Goal: Information Seeking & Learning: Learn about a topic

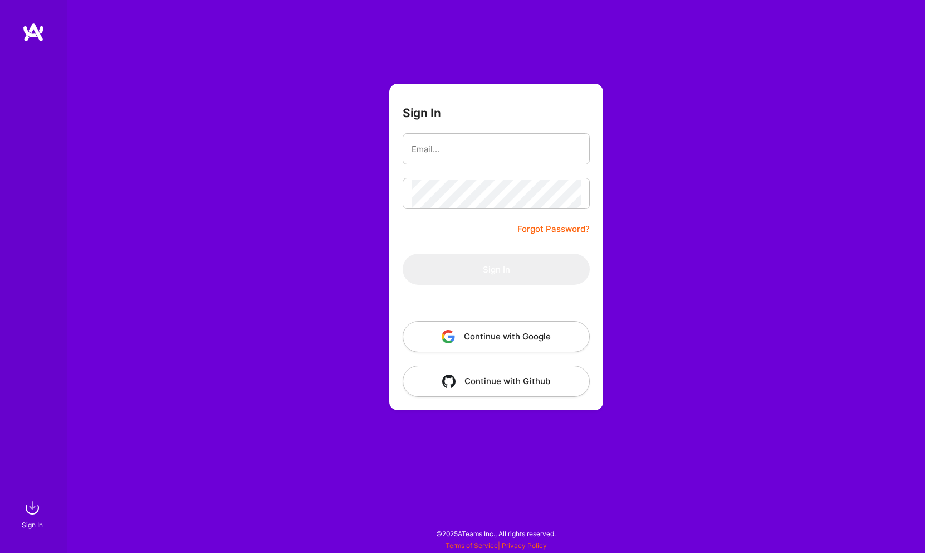
click at [456, 321] on button "Continue with Google" at bounding box center [496, 336] width 187 height 31
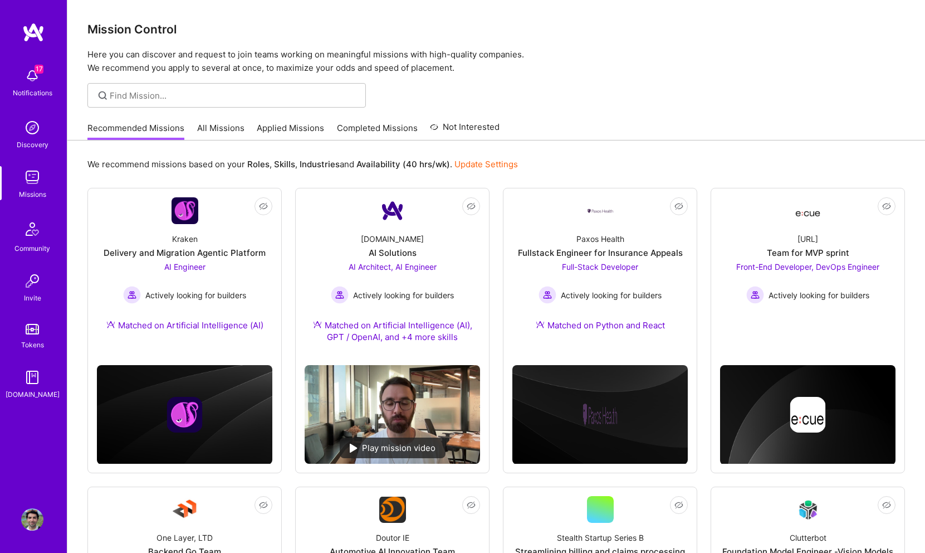
click at [222, 131] on link "All Missions" at bounding box center [220, 131] width 47 height 18
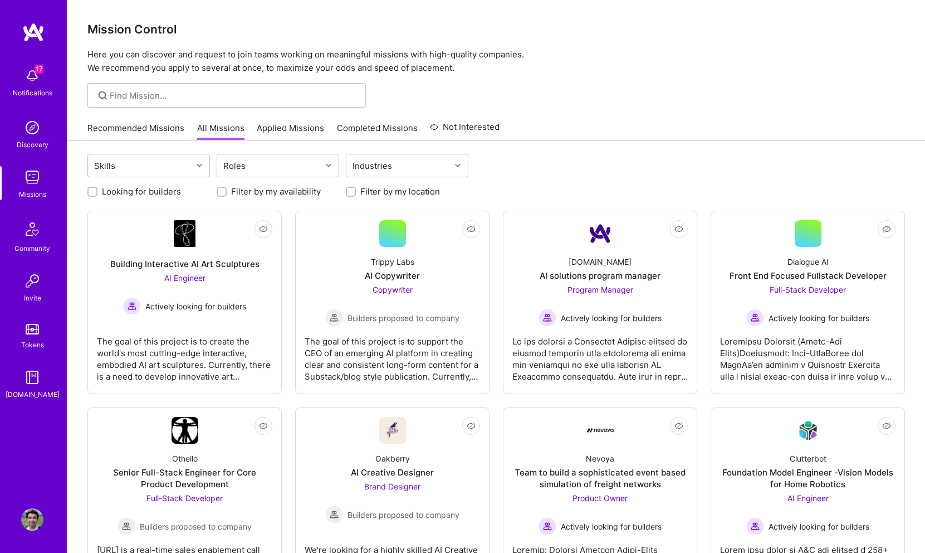
click at [114, 196] on label "Looking for builders" at bounding box center [141, 191] width 79 height 12
click at [97, 196] on input "Looking for builders" at bounding box center [94, 192] width 8 height 8
checkbox input "true"
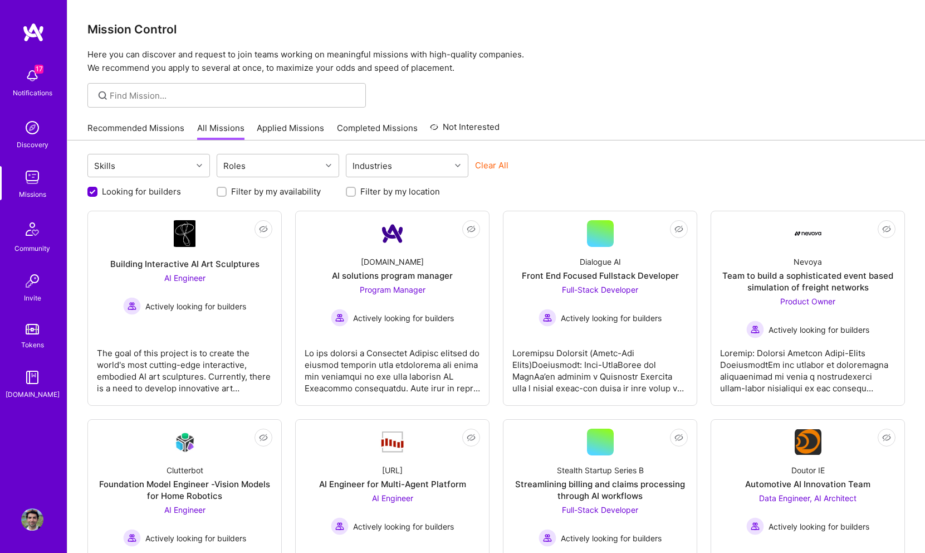
click at [348, 192] on input "Filter by my location" at bounding box center [352, 192] width 8 height 8
checkbox input "true"
click at [185, 266] on div "Building Interactive AI Art Sculptures" at bounding box center [184, 264] width 149 height 12
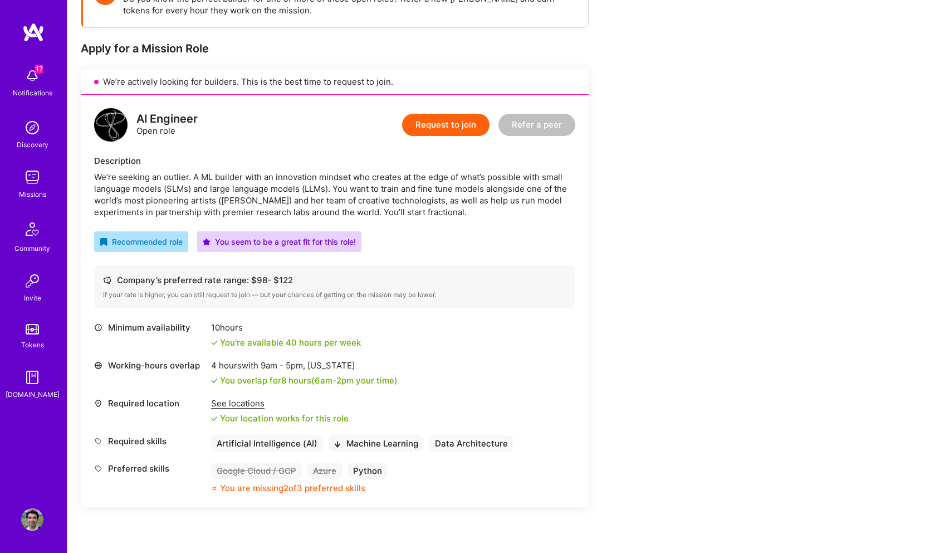
scroll to position [190, 0]
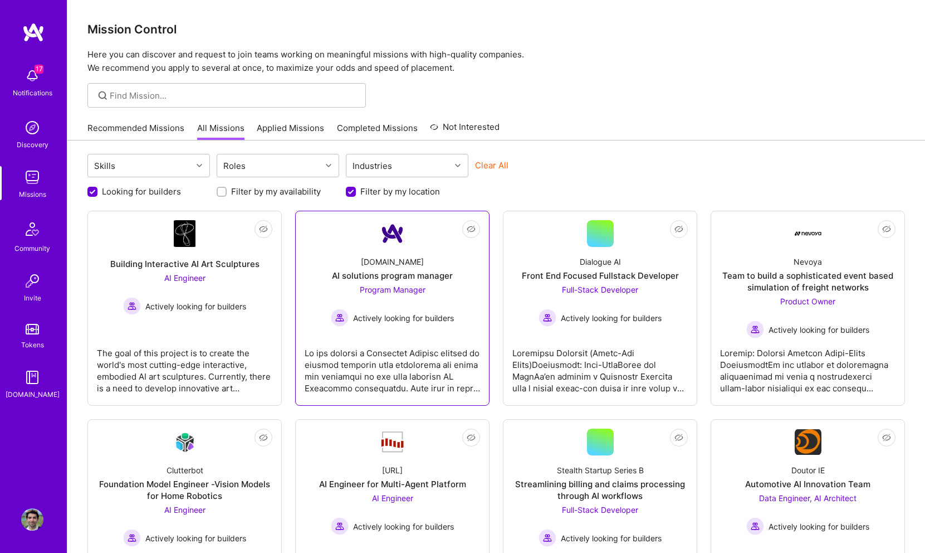
click at [376, 232] on link "Not Interested [DOMAIN_NAME] AI solutions program manager Program Manager Activ…" at bounding box center [392, 308] width 175 height 176
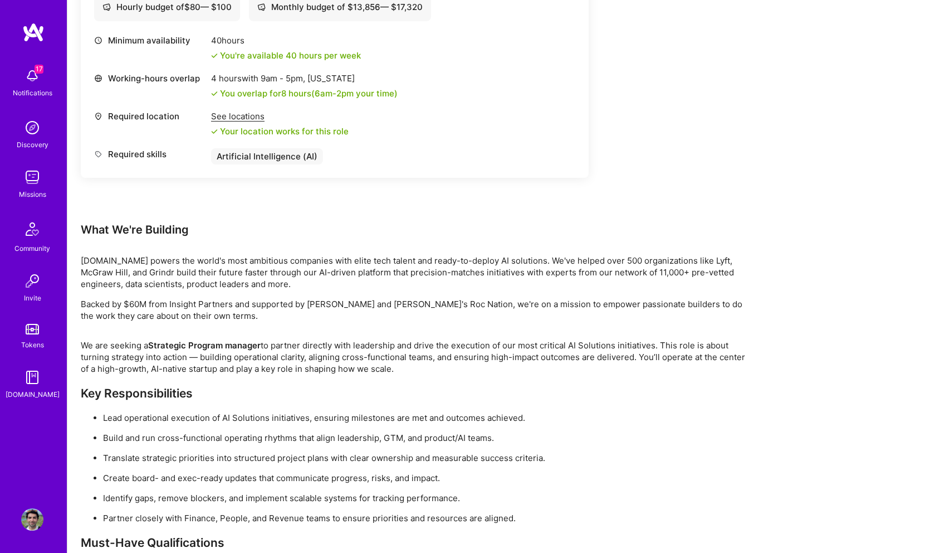
scroll to position [510, 0]
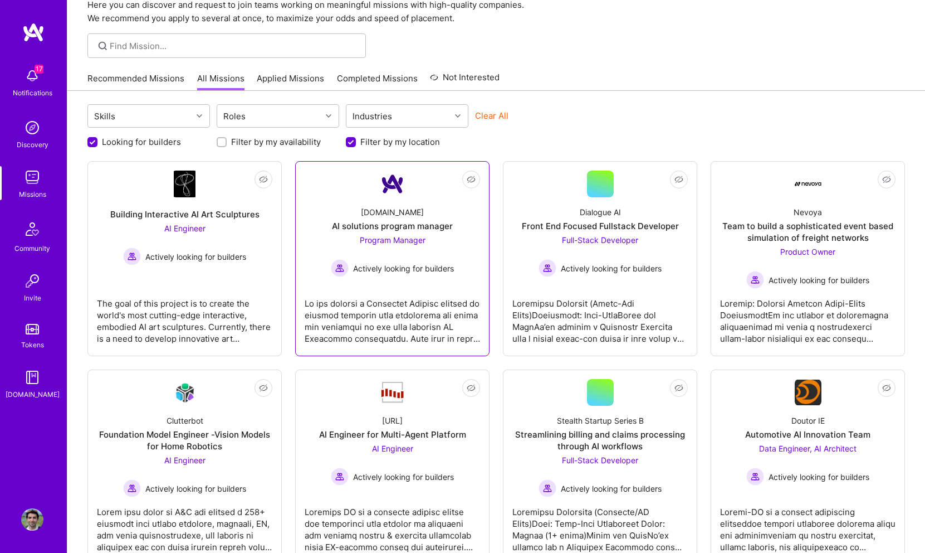
scroll to position [162, 0]
